Goal: Transaction & Acquisition: Purchase product/service

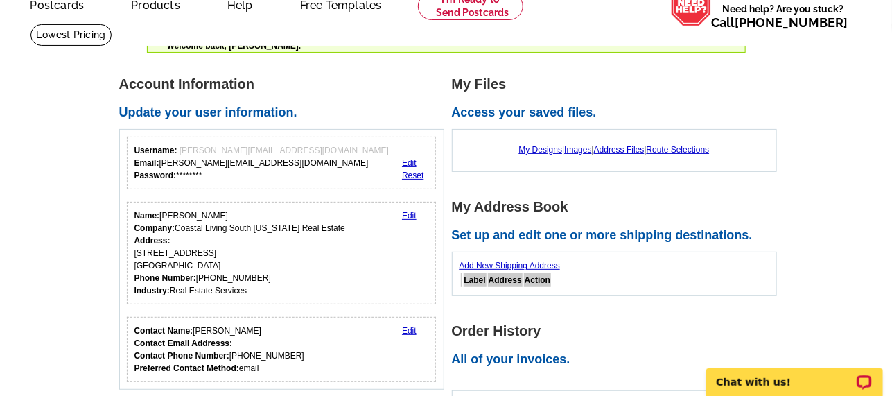
scroll to position [277, 0]
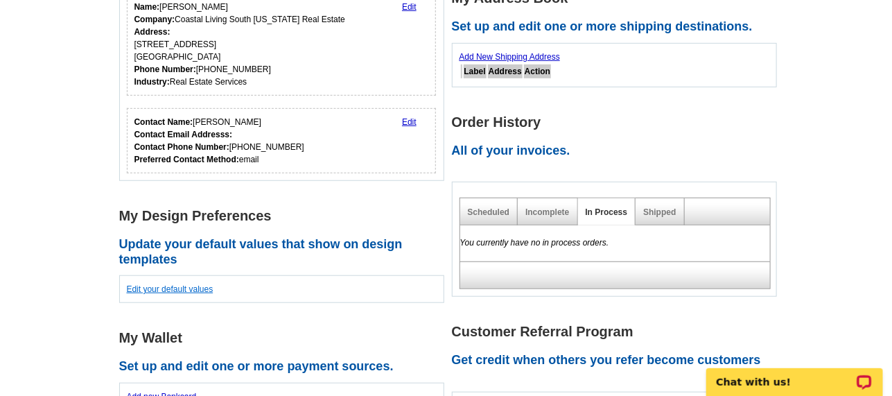
click at [181, 288] on link "Edit your default values" at bounding box center [170, 289] width 87 height 10
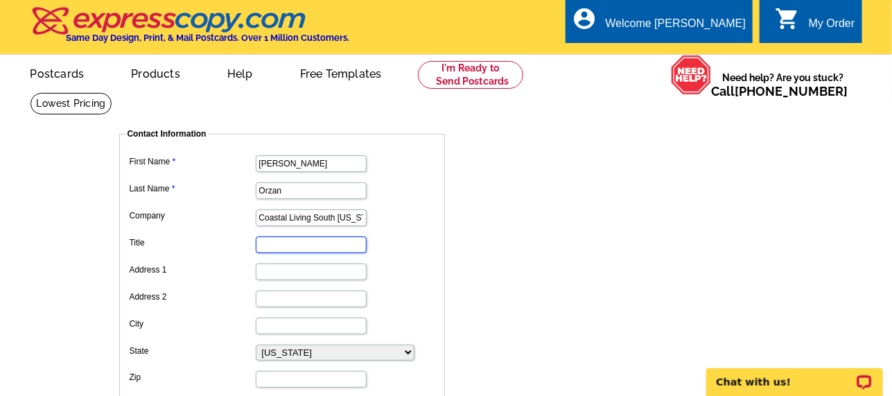
click at [303, 245] on input "Title" at bounding box center [311, 244] width 111 height 17
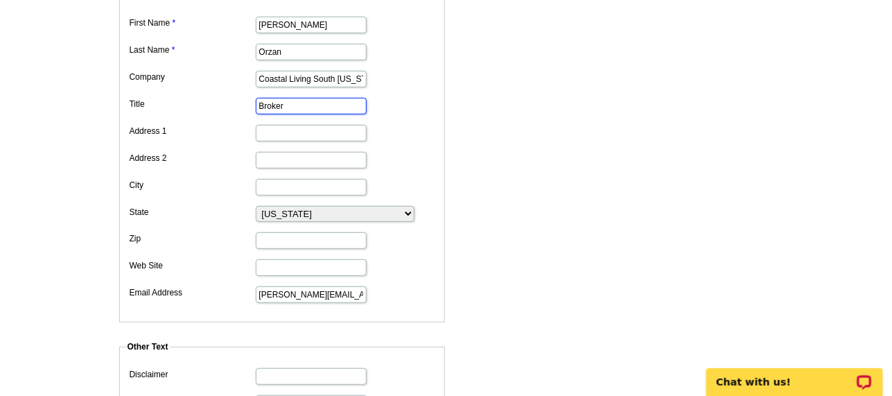
scroll to position [207, 0]
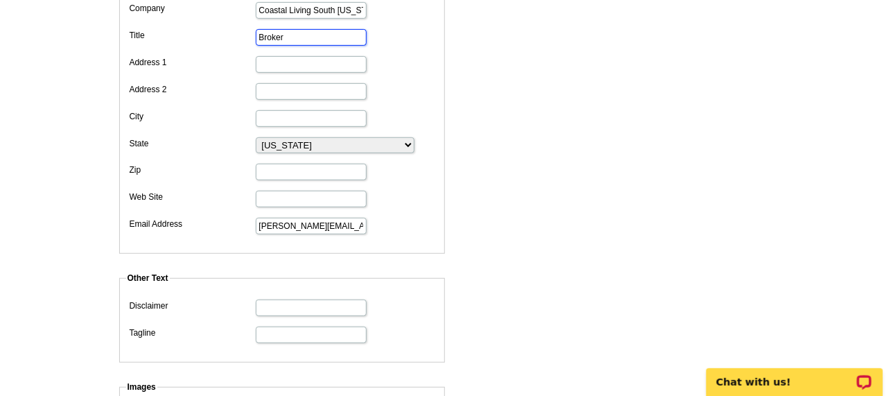
type input "Broker"
click at [271, 141] on select "Alabama Alaska Arizona Arkansas California Colorado Connecticut D.C. Delaware F…" at bounding box center [335, 145] width 159 height 16
select select "9"
click at [256, 137] on select "Alabama Alaska Arizona Arkansas California Colorado Connecticut D.C. Delaware F…" at bounding box center [335, 145] width 159 height 16
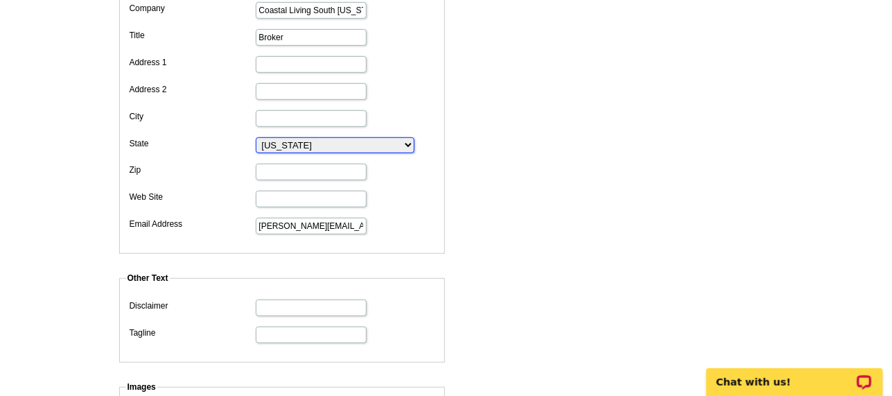
scroll to position [69, 0]
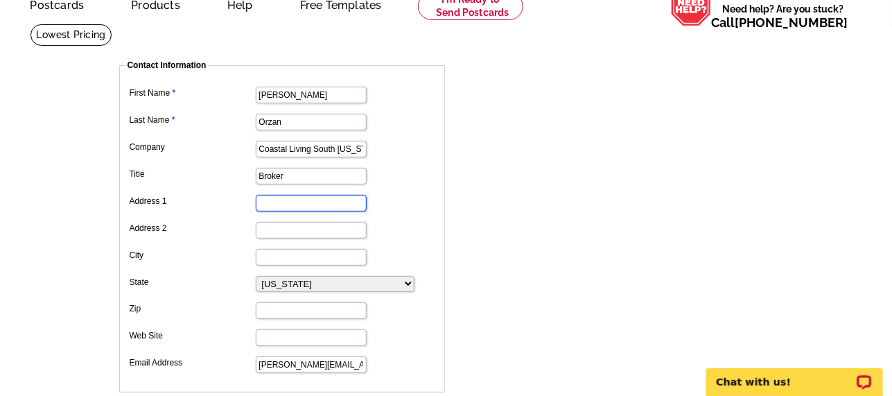
click at [304, 202] on input "Address 1" at bounding box center [311, 203] width 111 height 17
type input "[STREET_ADDRESS]"
type input "Delray Beach"
type input "33445"
type input "5613025630"
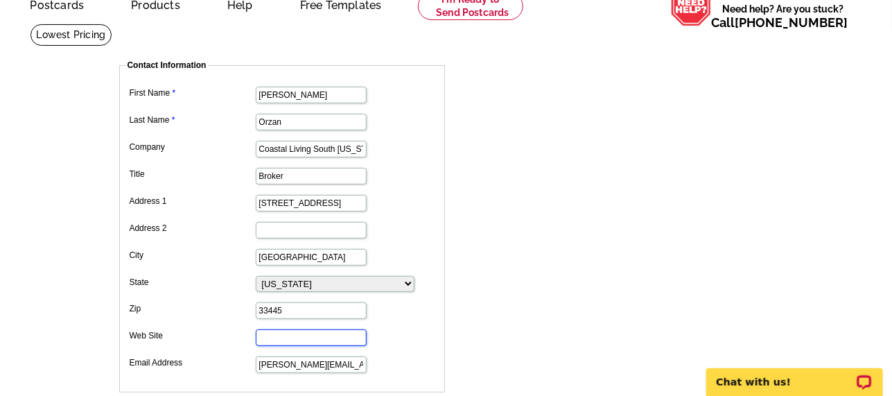
click at [343, 331] on input "Web Site" at bounding box center [311, 337] width 111 height 17
paste input "https://www.coastallivingsouthflorida.com/"
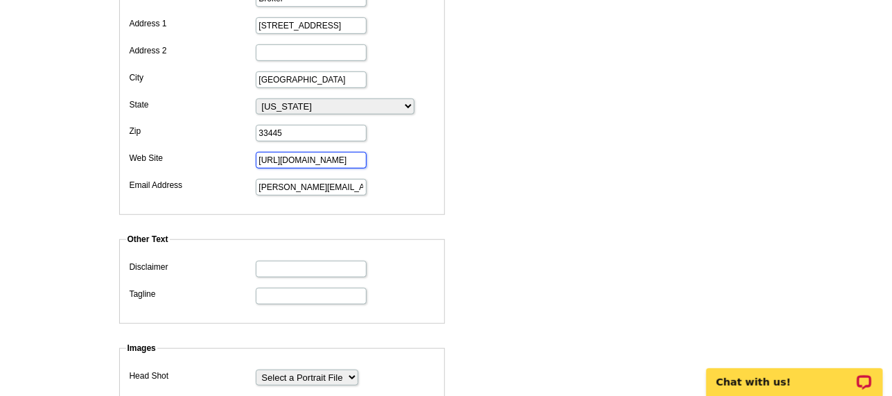
scroll to position [277, 0]
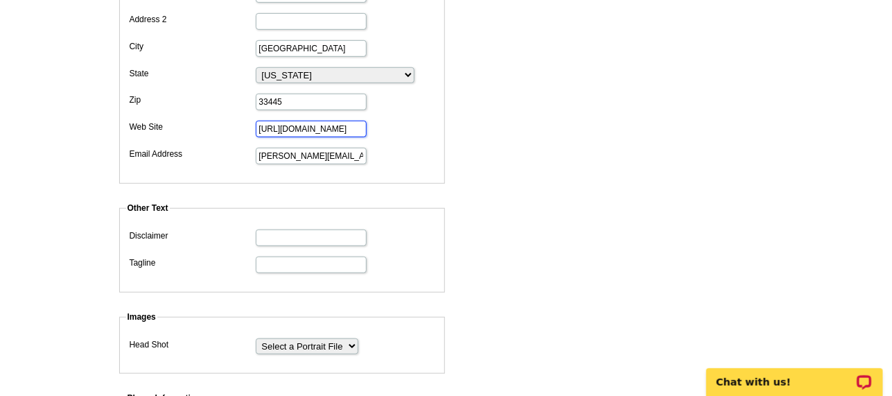
type input "https://www.coastallivingsouthflorida.com/"
click at [300, 338] on select "Select a Portrait File" at bounding box center [307, 346] width 103 height 16
click at [301, 338] on select "Select a Portrait File" at bounding box center [307, 346] width 103 height 16
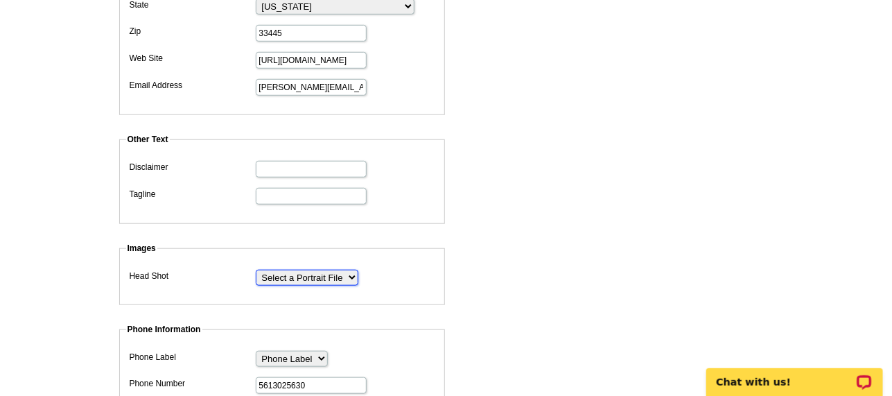
click at [339, 271] on select "Select a Portrait File" at bounding box center [307, 278] width 103 height 16
click at [256, 270] on select "Select a Portrait File" at bounding box center [307, 278] width 103 height 16
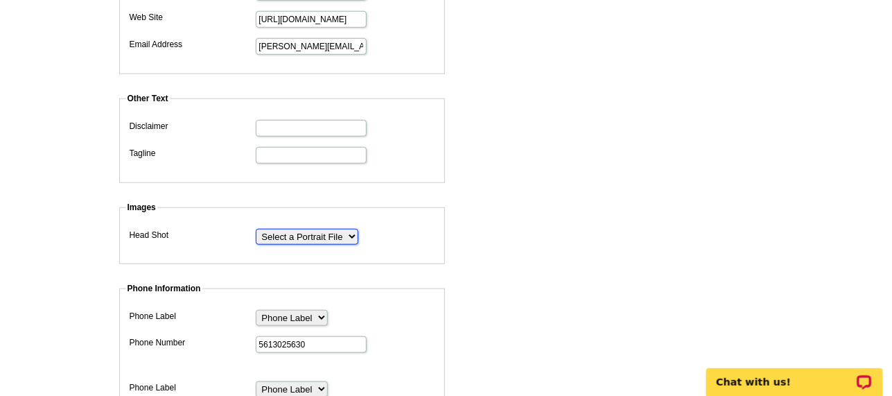
scroll to position [416, 0]
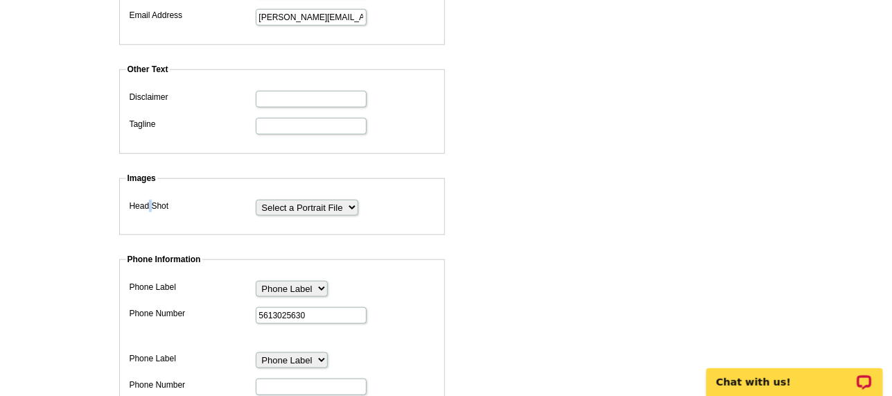
click at [150, 200] on label "Head Shot" at bounding box center [192, 206] width 125 height 12
click at [313, 283] on select "Phone Label Phone Fax Pager Cell Home Business Direct Dial Toll-Free Office Res…" at bounding box center [292, 289] width 72 height 16
select select "3"
click at [256, 281] on select "Phone Label Phone Fax Pager Cell Home Business Direct Dial Toll-Free Office Res…" at bounding box center [292, 289] width 72 height 16
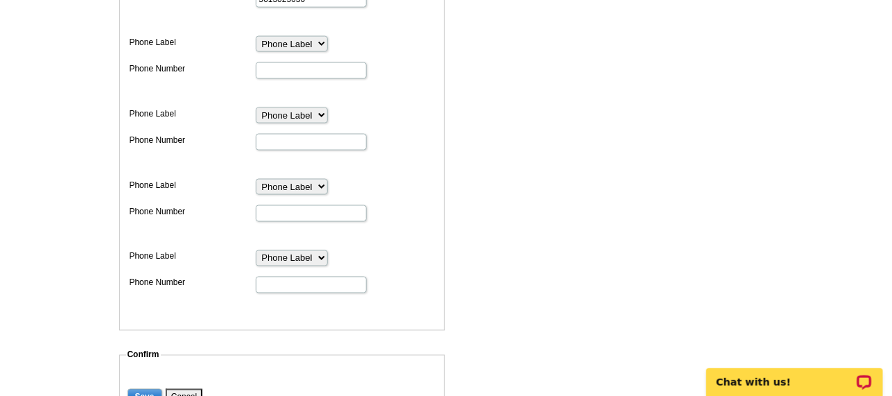
scroll to position [762, 0]
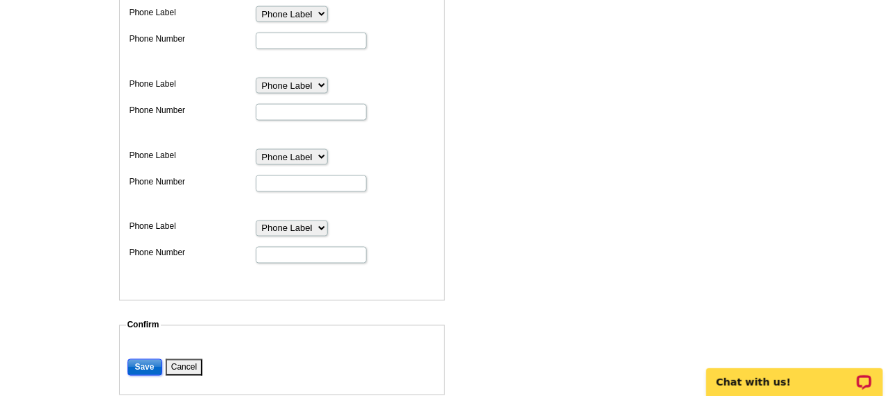
click at [129, 359] on input "Save" at bounding box center [144, 367] width 35 height 17
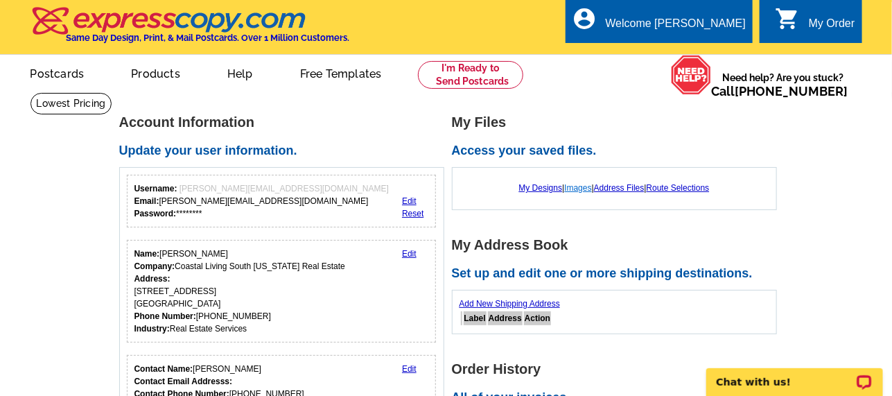
click at [576, 191] on link "Images" at bounding box center [577, 188] width 27 height 10
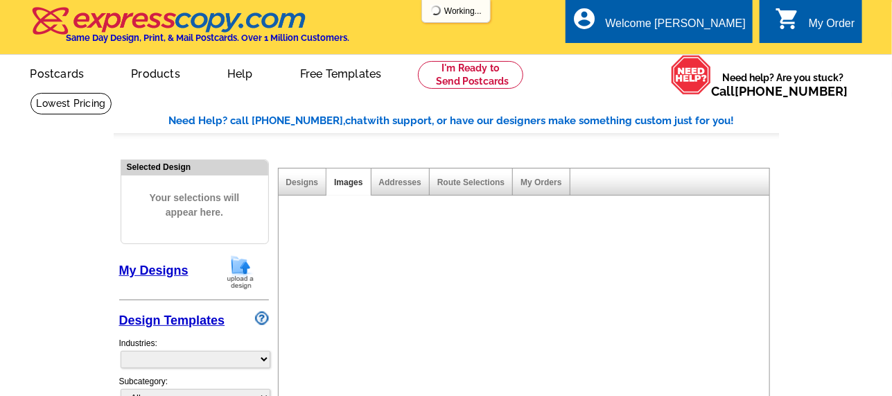
select select "785"
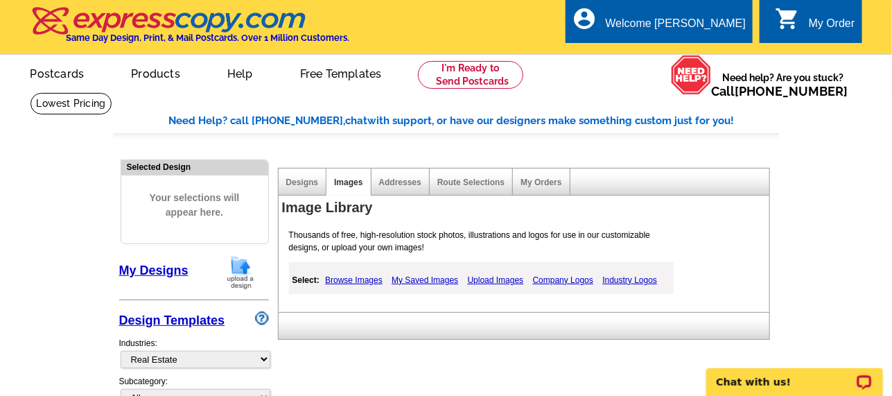
click at [509, 281] on link "Upload Images" at bounding box center [495, 280] width 63 height 17
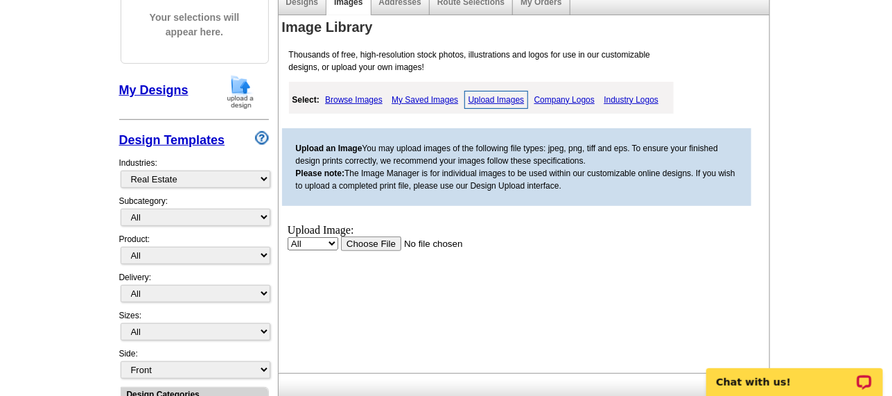
scroll to position [207, 0]
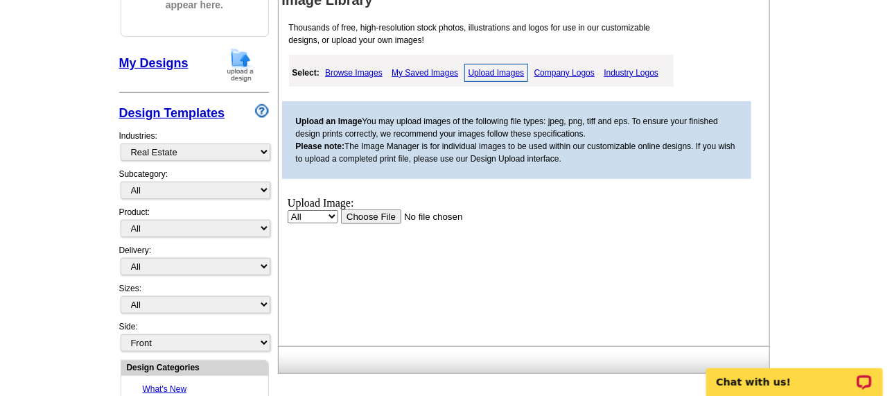
click at [382, 215] on input "file" at bounding box center [427, 216] width 175 height 15
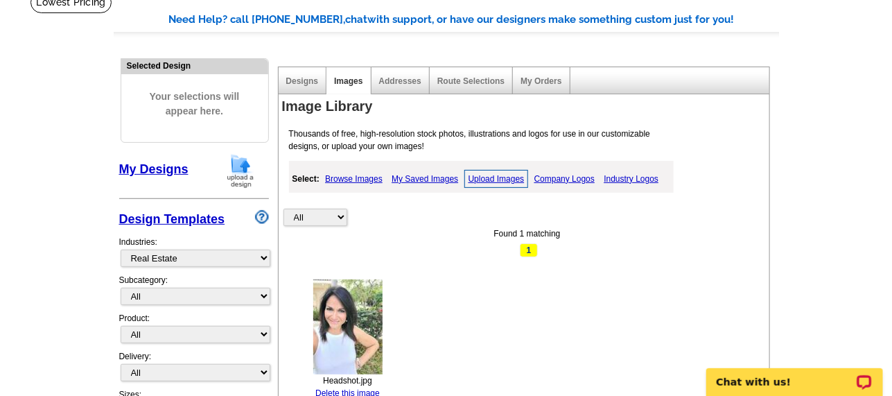
scroll to position [69, 0]
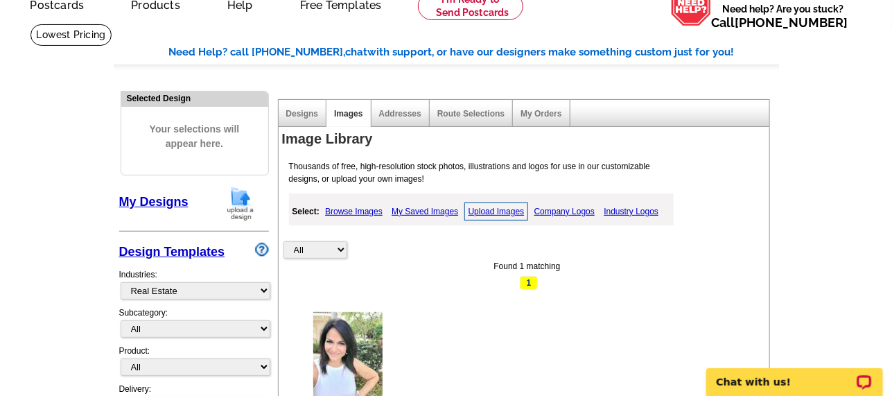
click at [490, 210] on link "Upload Images" at bounding box center [496, 211] width 64 height 18
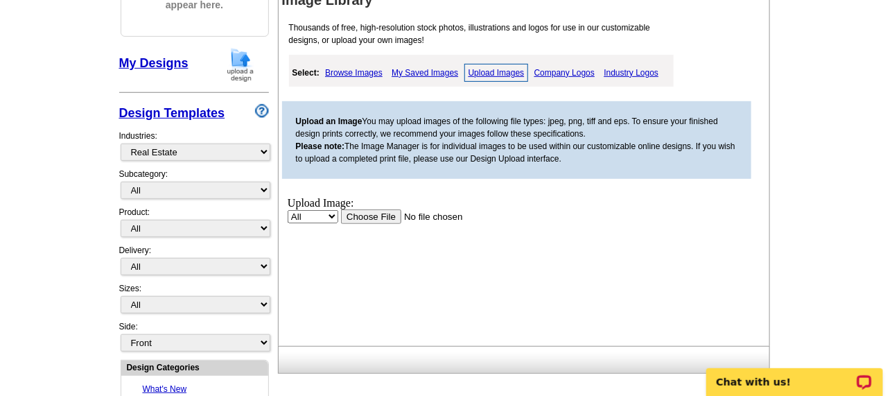
scroll to position [277, 0]
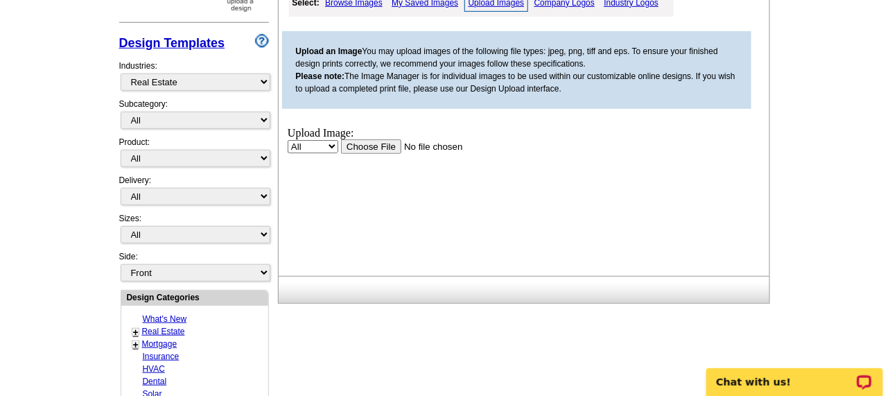
click at [375, 146] on input "file" at bounding box center [427, 146] width 175 height 15
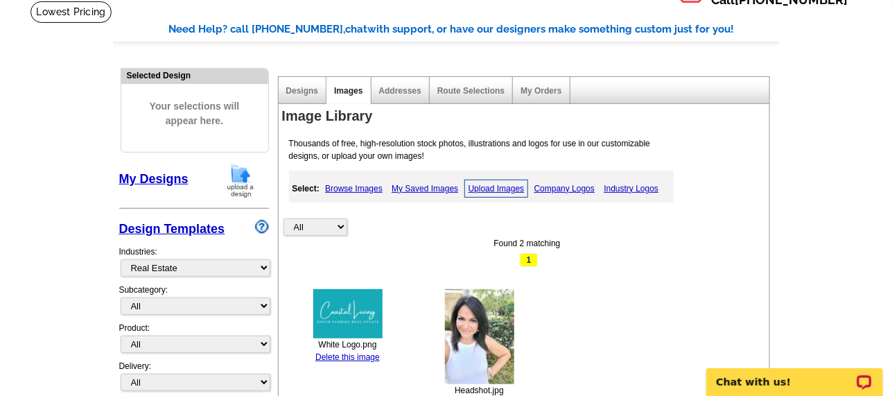
scroll to position [0, 0]
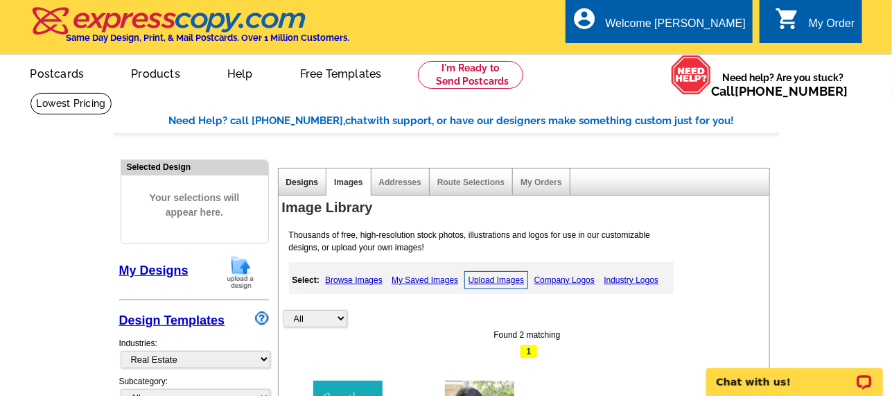
click at [300, 187] on link "Designs" at bounding box center [302, 182] width 33 height 10
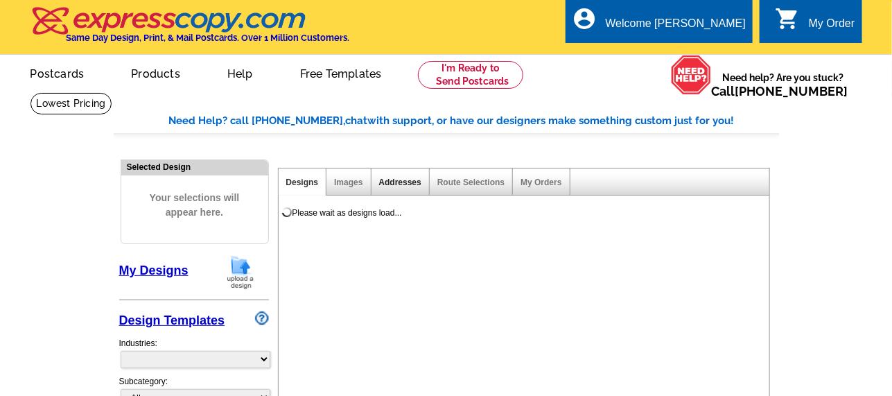
select select "785"
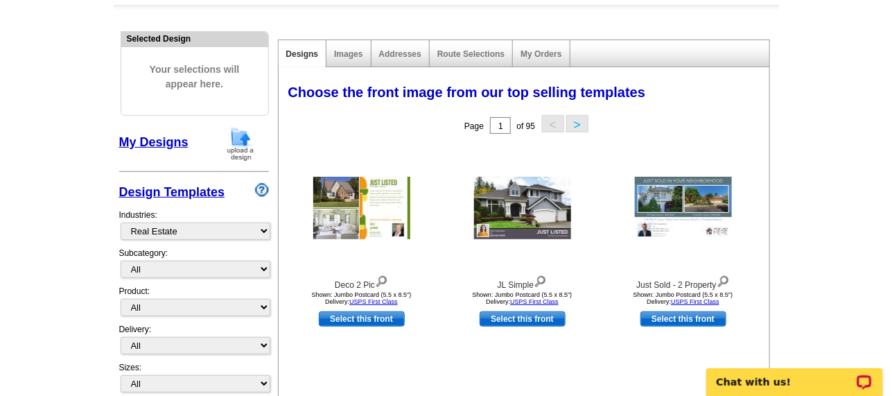
scroll to position [139, 0]
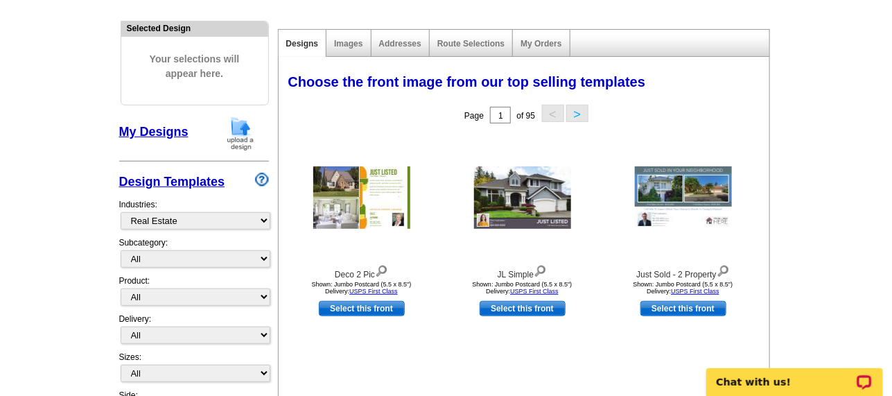
click at [247, 134] on img at bounding box center [240, 133] width 36 height 35
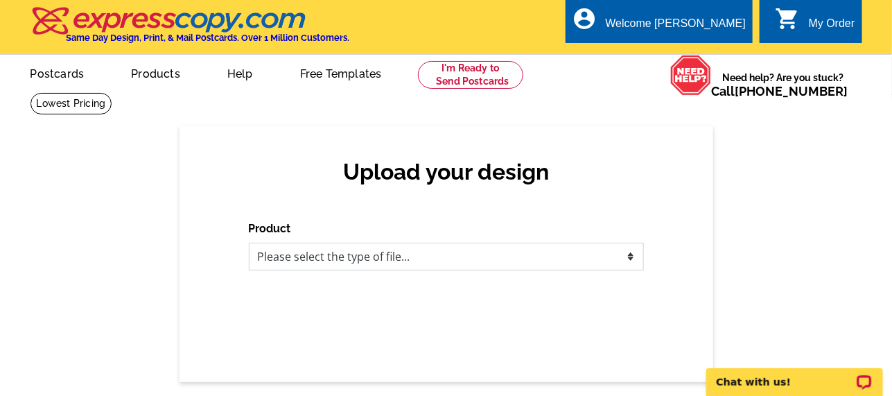
click at [326, 259] on select "Please select the type of file... Postcards Business Cards Letters and flyers G…" at bounding box center [446, 257] width 395 height 28
select select "1"
click at [249, 243] on select "Please select the type of file... Postcards Business Cards Letters and flyers G…" at bounding box center [446, 257] width 395 height 28
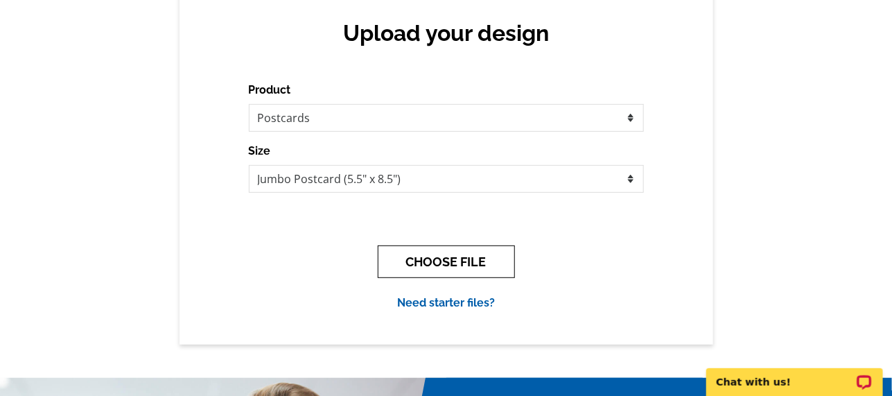
click at [481, 273] on button "CHOOSE FILE" at bounding box center [446, 261] width 137 height 33
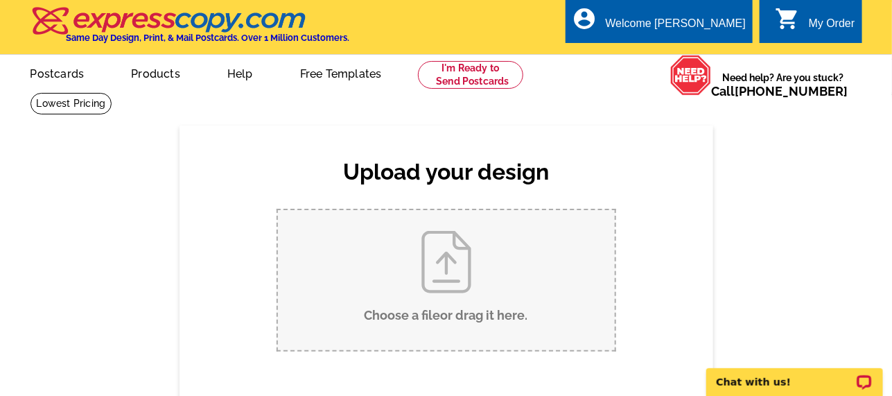
click at [473, 274] on input "Choose a file or drag it here ." at bounding box center [446, 280] width 337 height 140
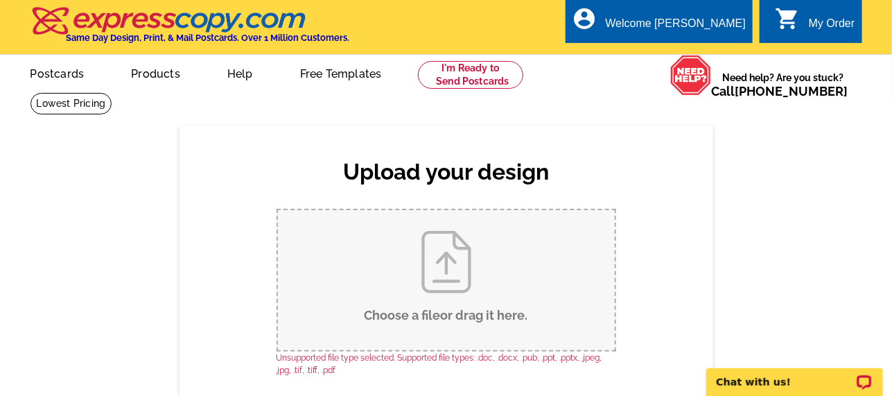
click at [446, 290] on input "Choose a file or drag it here ." at bounding box center [446, 280] width 337 height 140
type input "C:\fakepath\Postcards.pdf"
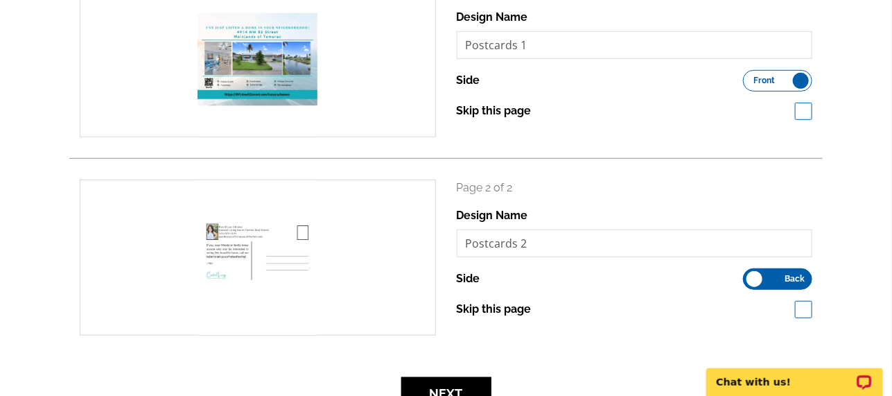
scroll to position [207, 0]
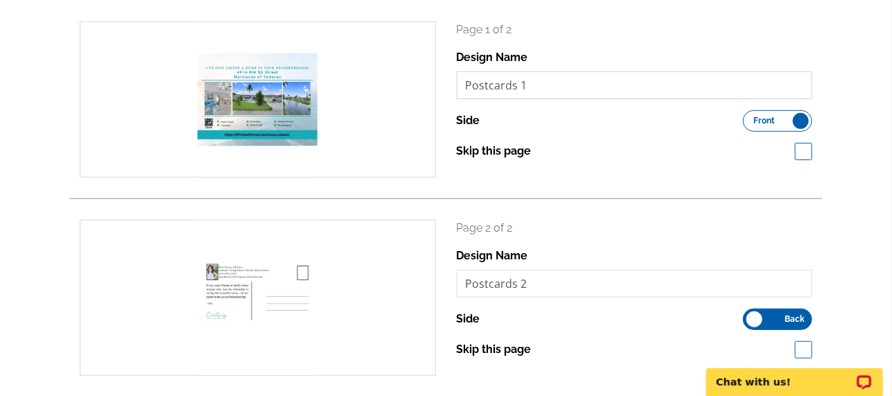
drag, startPoint x: 539, startPoint y: 84, endPoint x: 461, endPoint y: 89, distance: 78.5
click at [461, 89] on input "Postcards 1" at bounding box center [635, 85] width 356 height 28
drag, startPoint x: 545, startPoint y: 87, endPoint x: 467, endPoint y: 87, distance: 77.6
click at [467, 87] on input "4914 NW 52" at bounding box center [635, 85] width 356 height 28
type input "4914 NW 52"
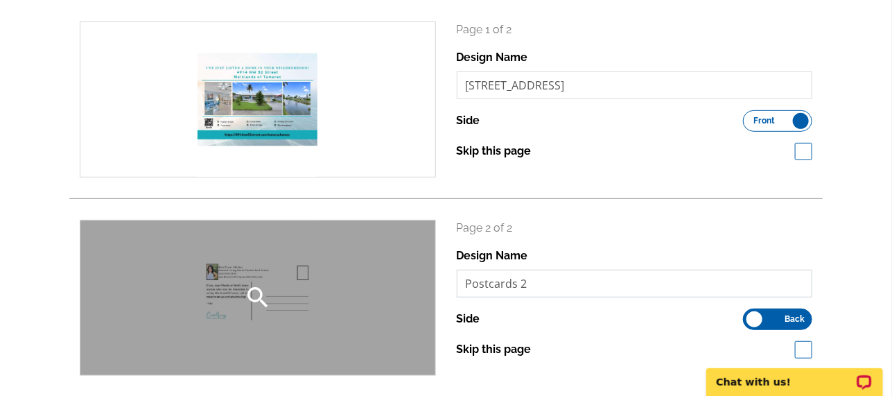
scroll to position [0, 0]
drag, startPoint x: 529, startPoint y: 285, endPoint x: 422, endPoint y: 278, distance: 107.6
click at [423, 283] on div "search Page 2 of 2 Design Name Postcards 2 Side Front Back Skip this page" at bounding box center [445, 298] width 753 height 156
paste input "4914 NW 5"
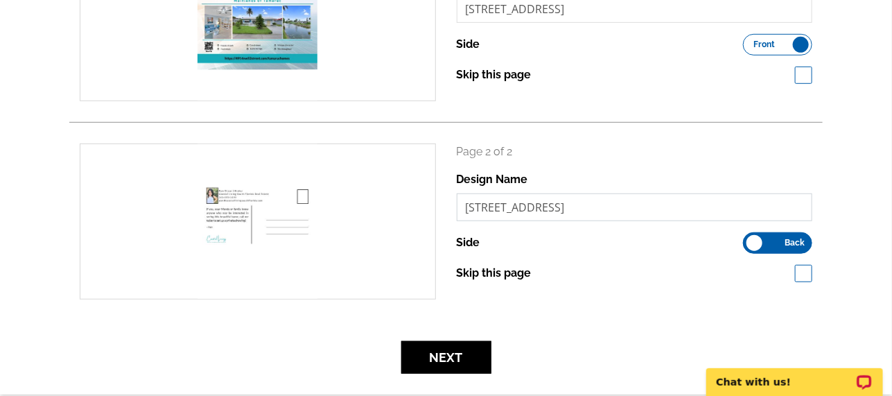
scroll to position [346, 0]
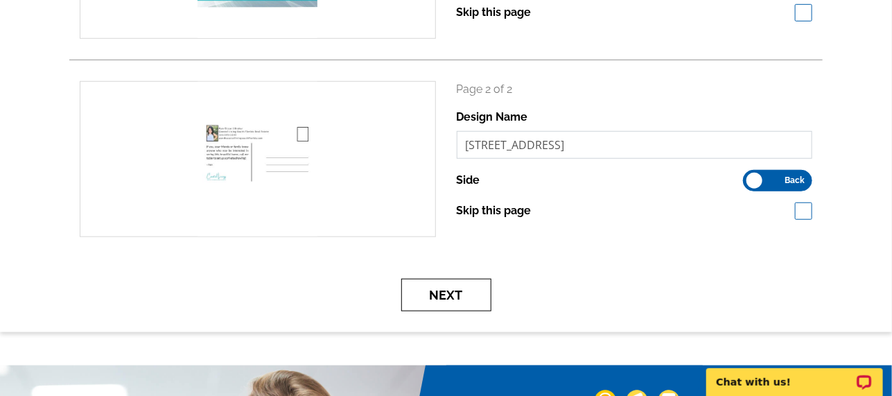
type input "4914 NW 52"
click at [448, 305] on button "Next" at bounding box center [446, 295] width 90 height 33
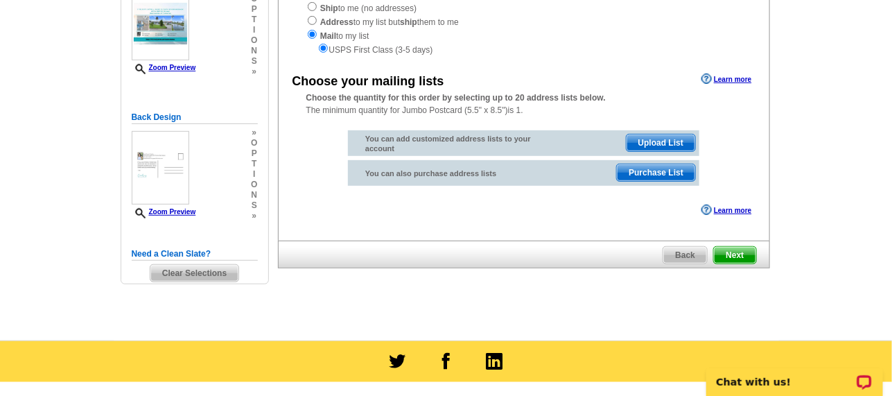
scroll to position [207, 0]
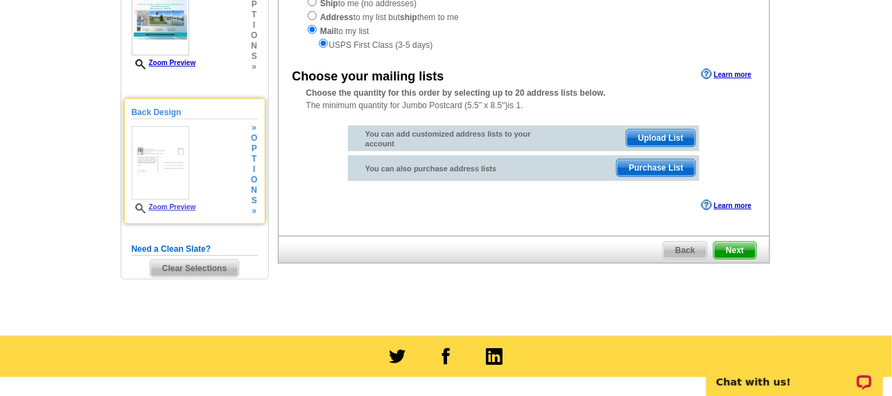
click at [185, 209] on link "Zoom Preview" at bounding box center [164, 207] width 64 height 8
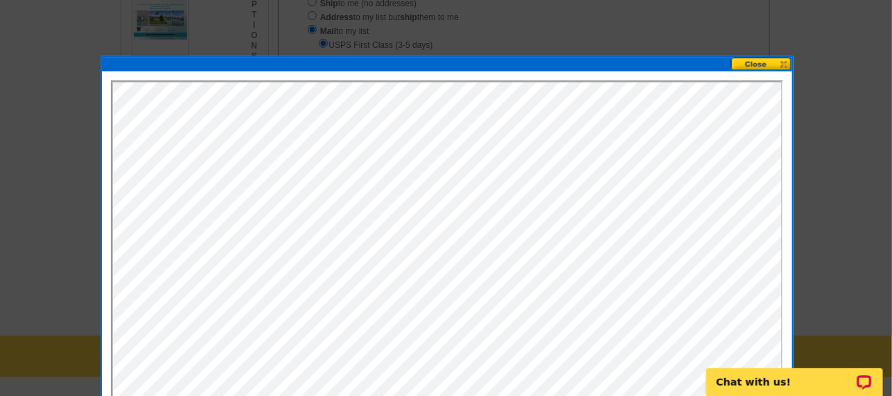
click at [749, 62] on button at bounding box center [761, 64] width 61 height 13
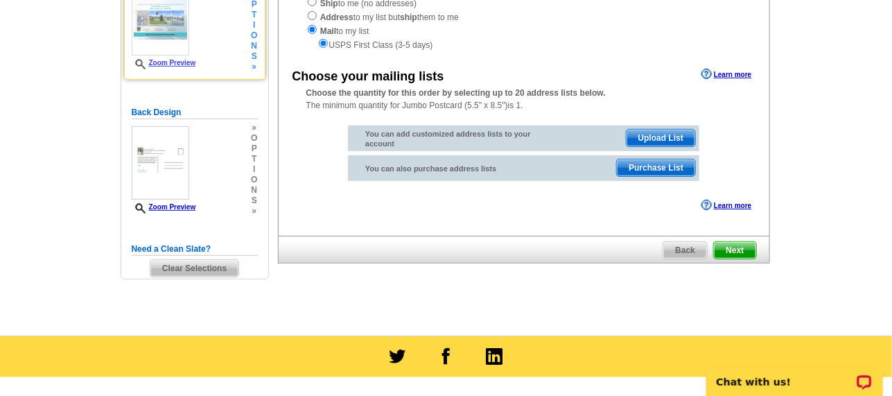
click at [181, 62] on link "Zoom Preview" at bounding box center [164, 63] width 64 height 8
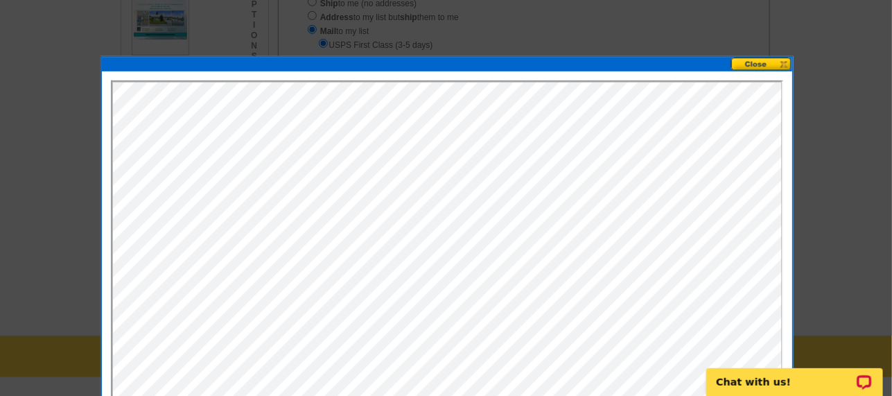
click at [773, 67] on button at bounding box center [761, 64] width 61 height 13
